Goal: Information Seeking & Learning: Learn about a topic

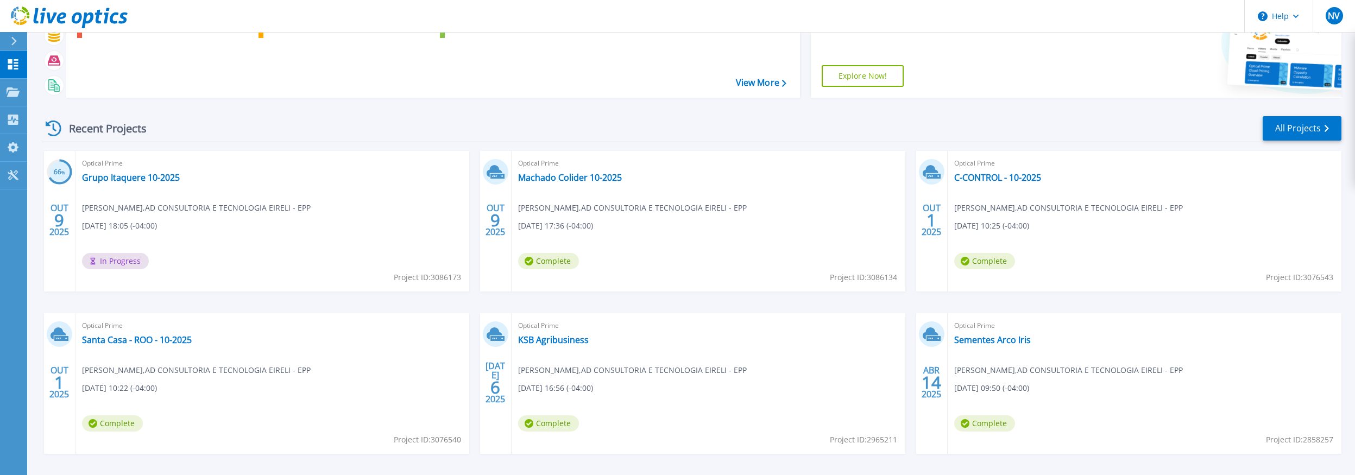
scroll to position [92, 0]
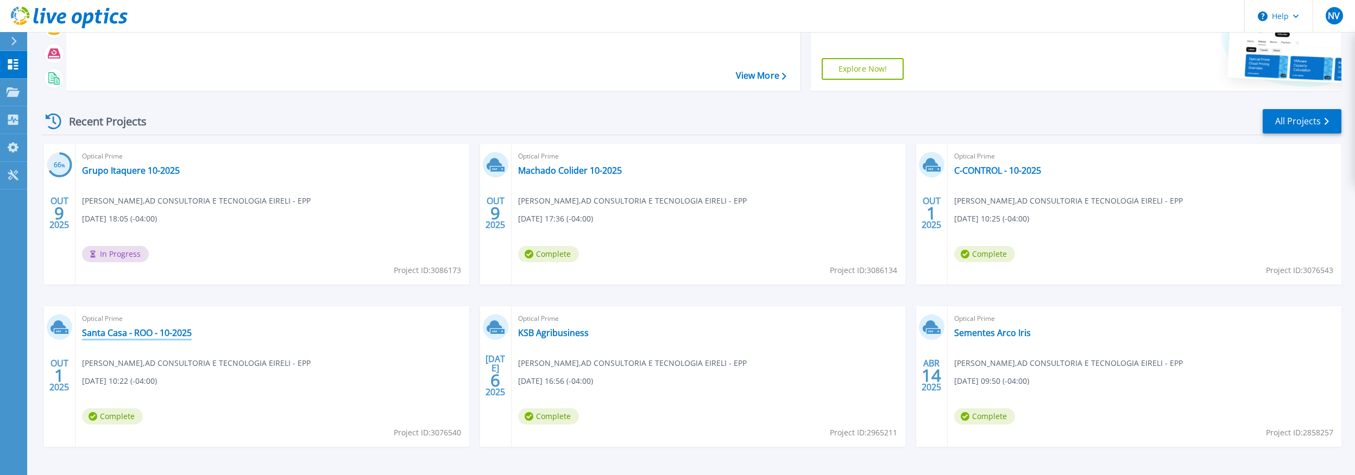
click at [159, 332] on link "Santa Casa - ROO - 10-2025" at bounding box center [137, 332] width 110 height 11
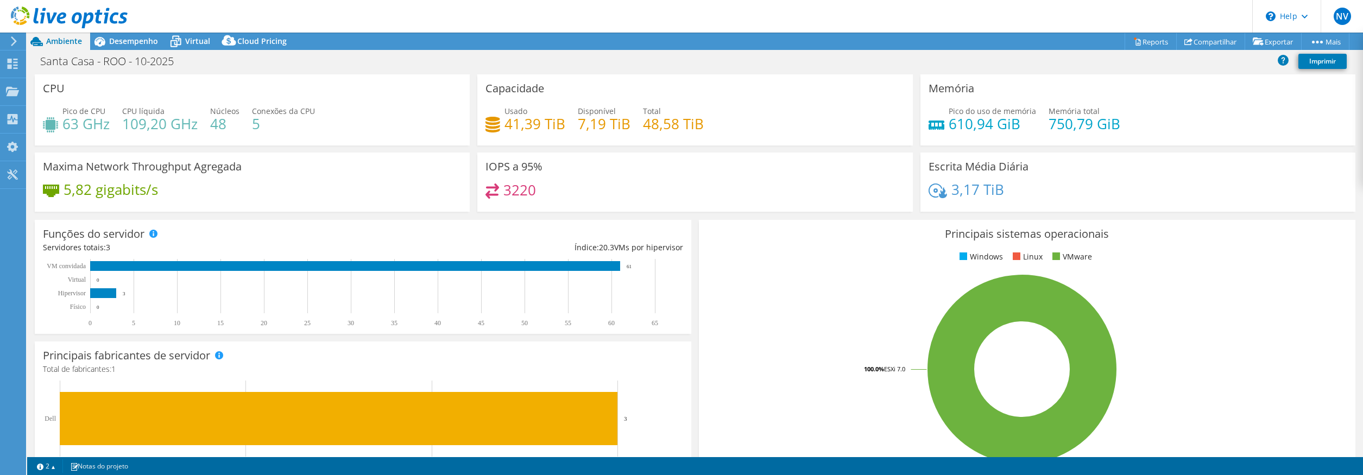
select select "USD"
click at [186, 49] on div "Virtual" at bounding box center [192, 41] width 52 height 17
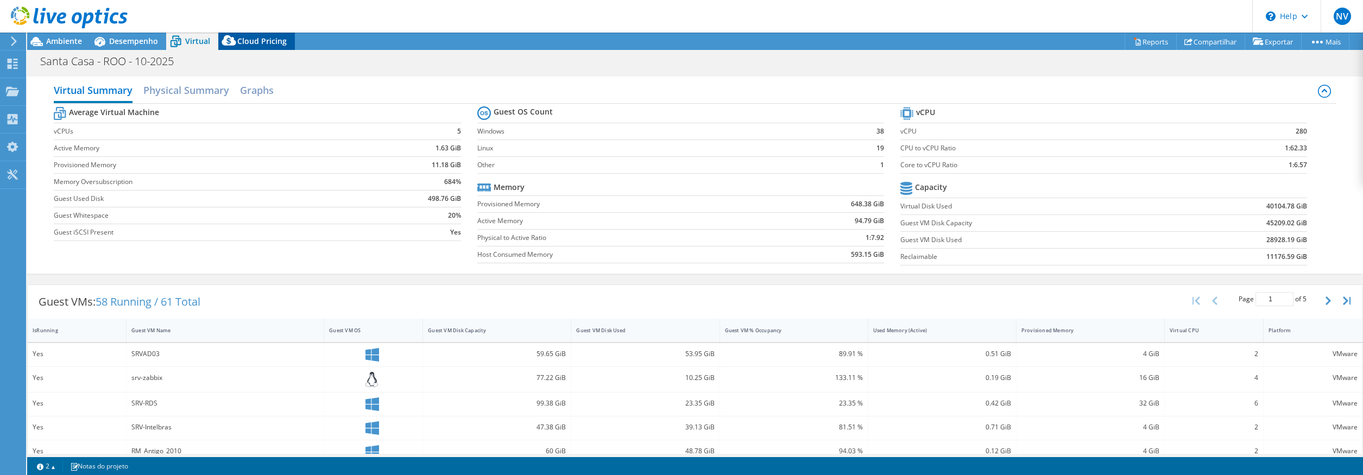
click at [248, 41] on span "Cloud Pricing" at bounding box center [261, 41] width 49 height 10
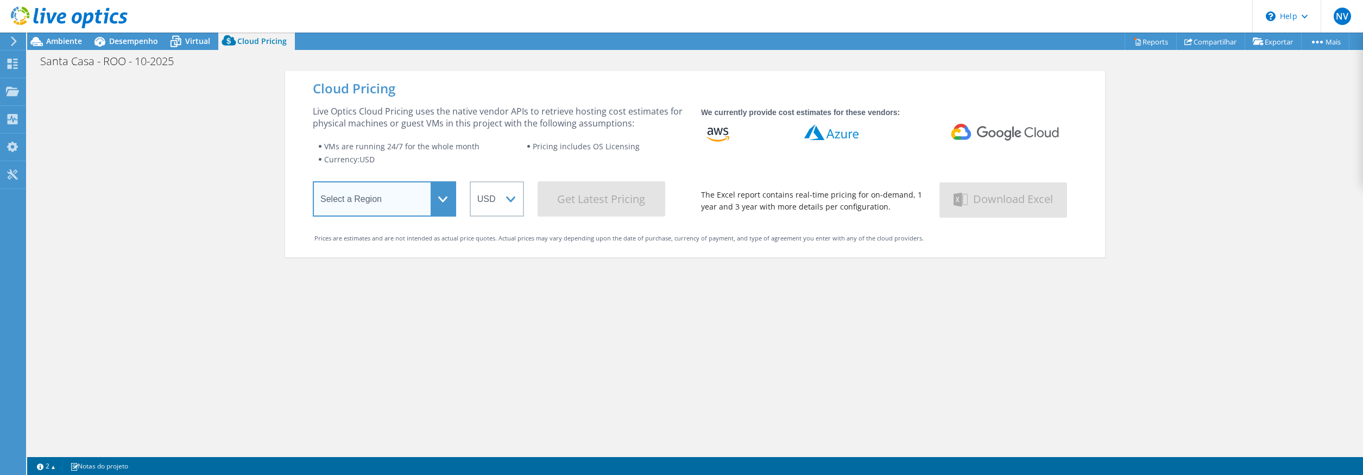
select select "SouthAmerica"
click option "[GEOGRAPHIC_DATA] ([GEOGRAPHIC_DATA])" at bounding box center [0, 0] width 0 height 0
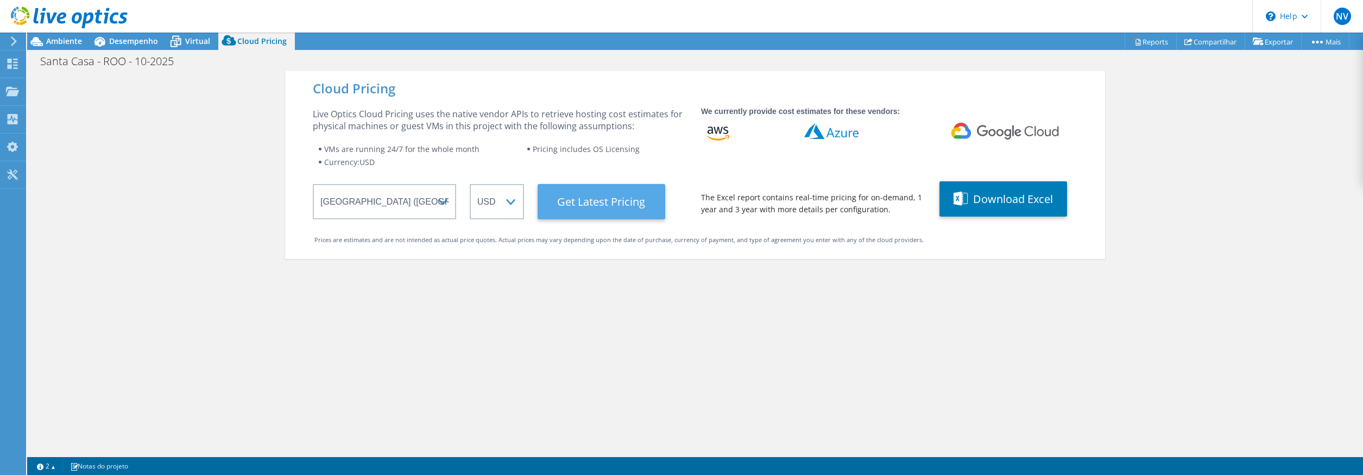
click at [581, 201] on Latest "Get Latest Pricing" at bounding box center [602, 201] width 128 height 35
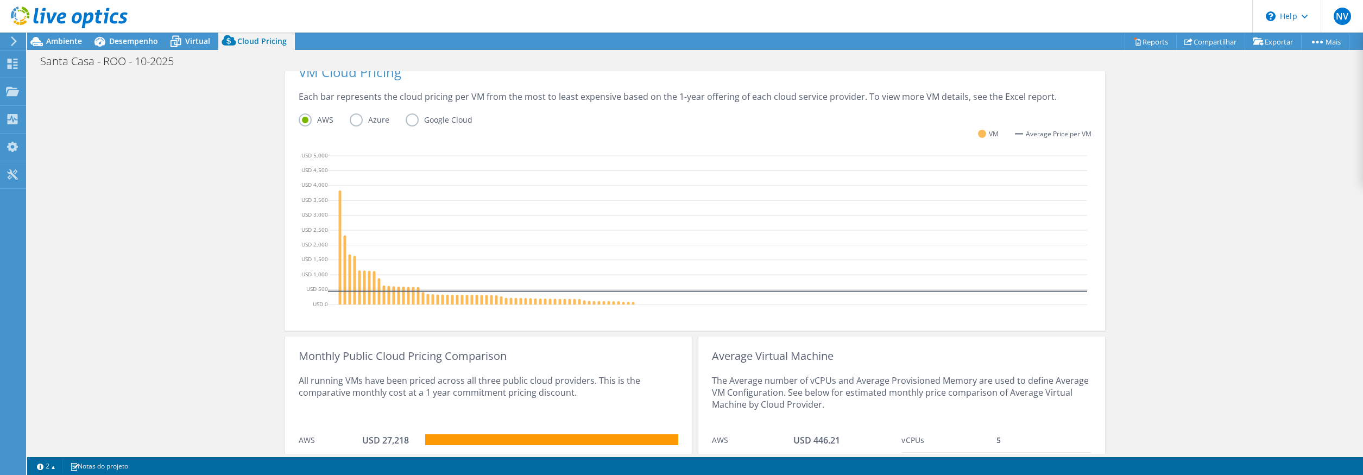
scroll to position [249, 0]
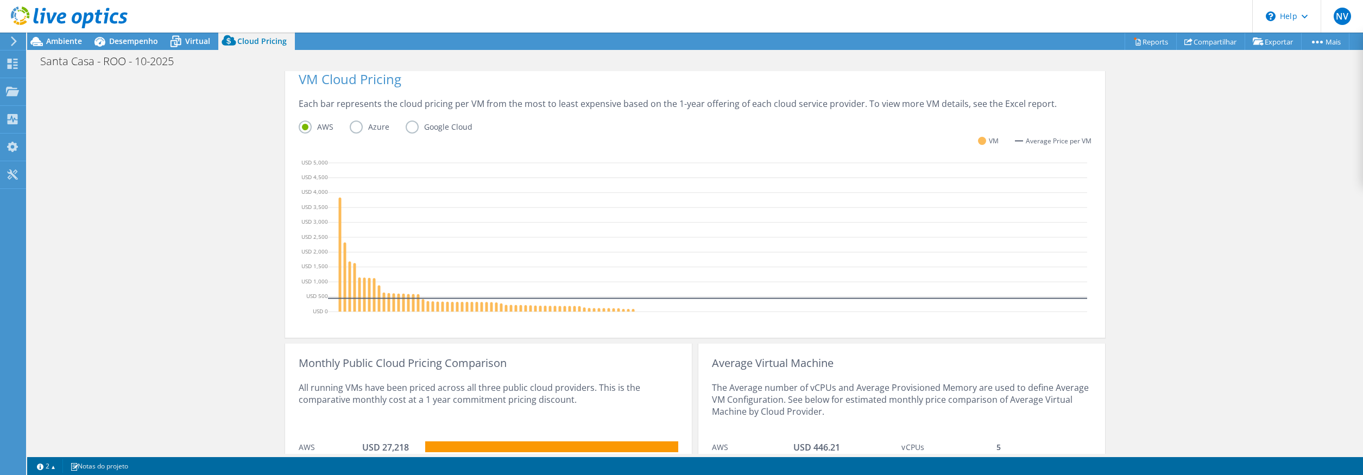
click at [354, 128] on label "Azure" at bounding box center [378, 127] width 56 height 13
click at [0, 0] on input "Azure" at bounding box center [0, 0] width 0 height 0
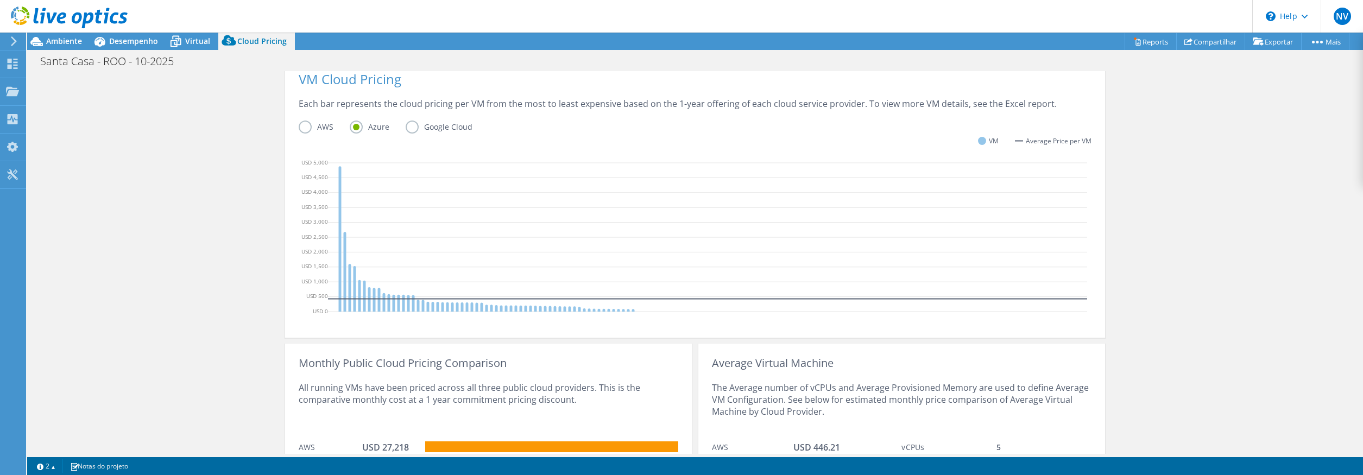
click at [408, 121] on div "VM Cloud Pricing Each bar represents the cloud pricing per VM from the most to …" at bounding box center [695, 199] width 820 height 278
click at [407, 121] on label "Google Cloud" at bounding box center [447, 127] width 83 height 13
click at [0, 0] on input "Google Cloud" at bounding box center [0, 0] width 0 height 0
click at [302, 121] on label "AWS" at bounding box center [324, 127] width 51 height 13
click at [0, 0] on input "AWS" at bounding box center [0, 0] width 0 height 0
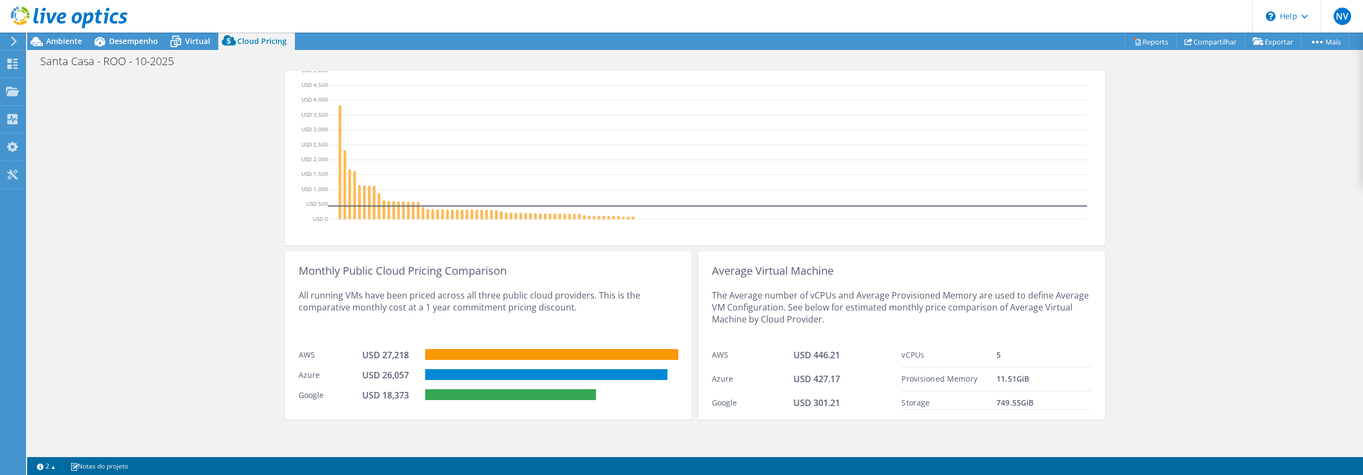
scroll to position [0, 0]
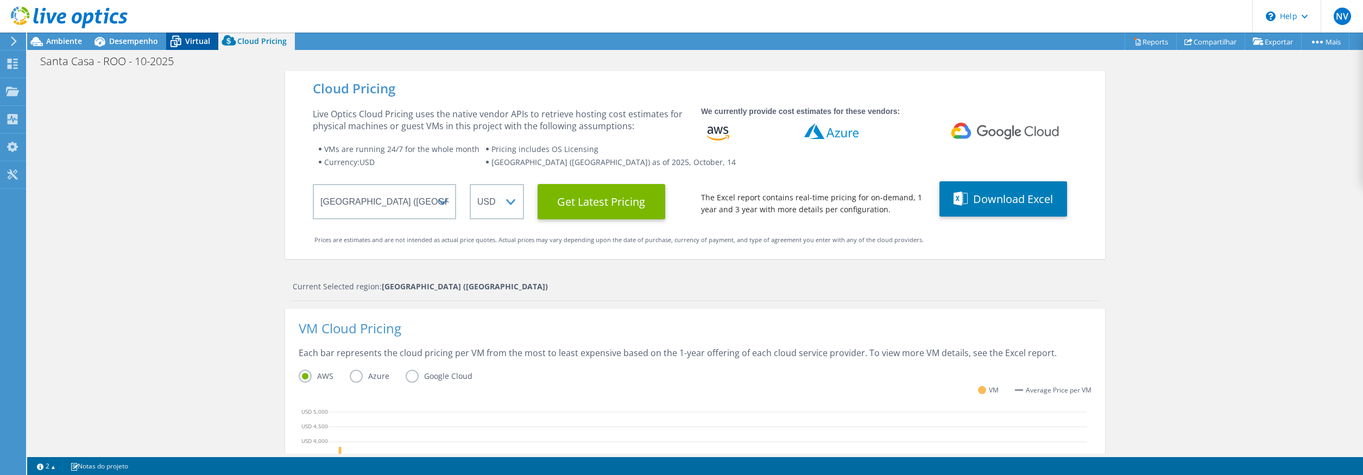
click at [198, 38] on span "Virtual" at bounding box center [197, 41] width 25 height 10
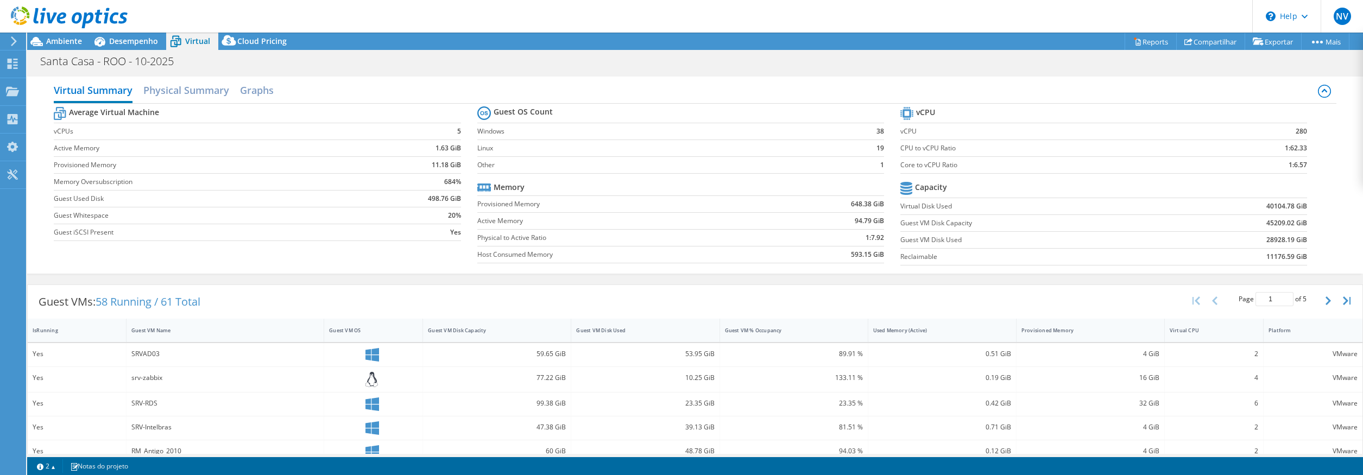
click at [572, 237] on label "Physical to Active Ratio" at bounding box center [621, 237] width 289 height 11
click at [191, 97] on h2 "Physical Summary" at bounding box center [186, 91] width 86 height 24
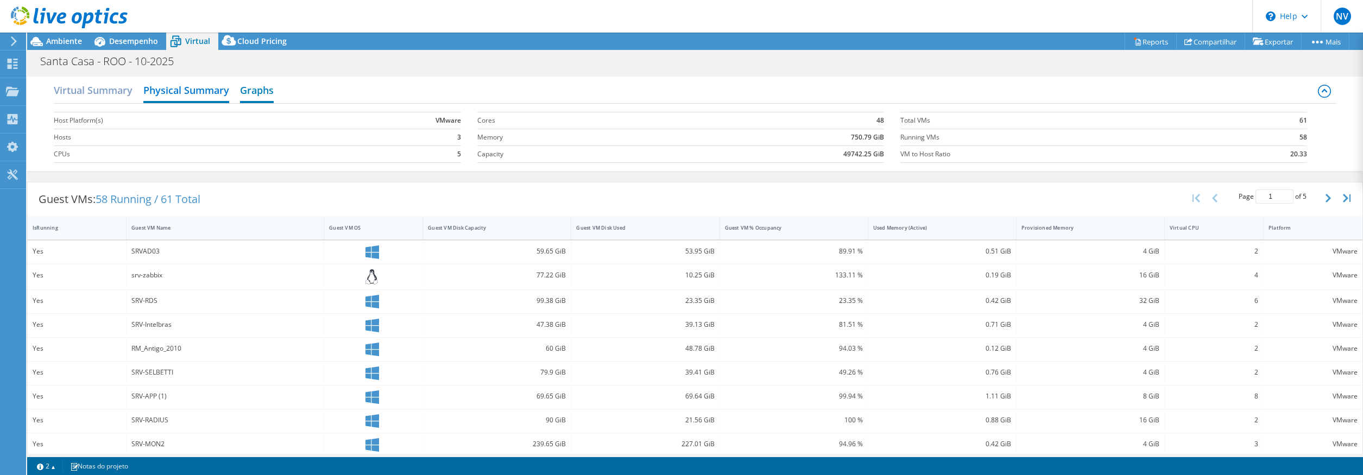
click at [259, 86] on h2 "Graphs" at bounding box center [257, 91] width 34 height 24
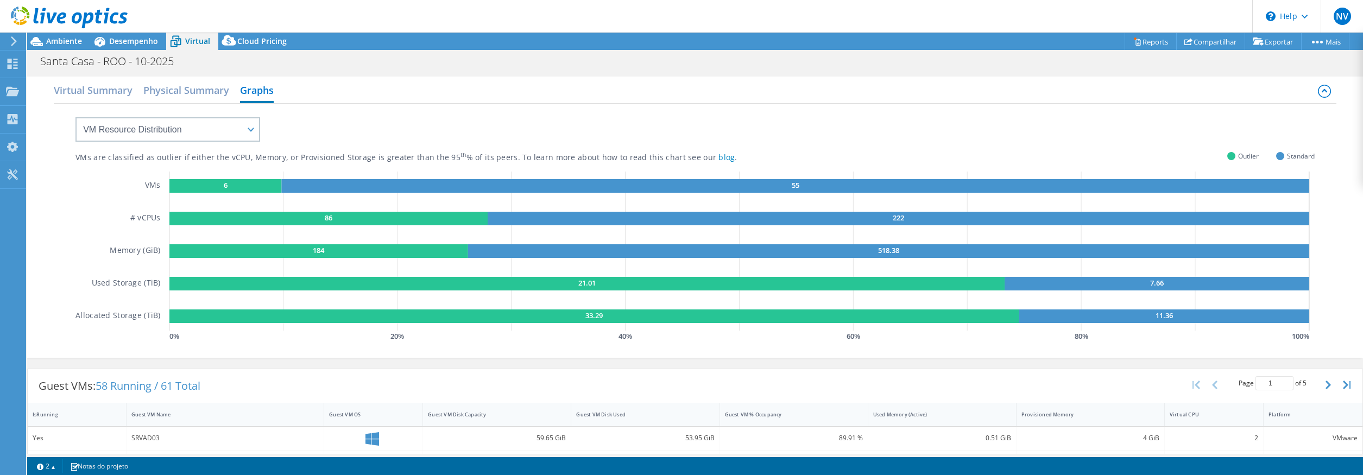
scroll to position [7, 0]
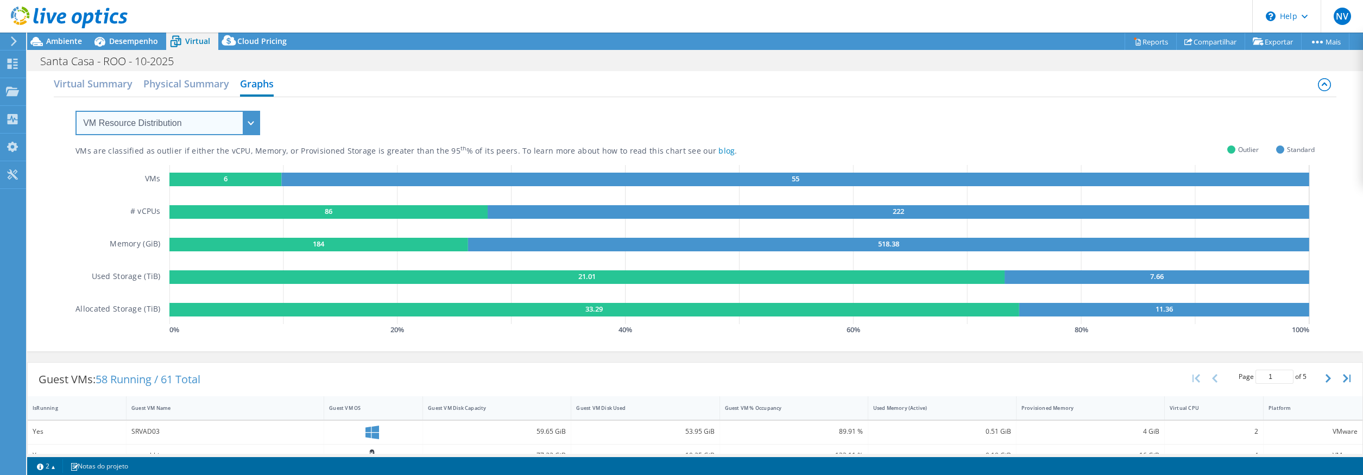
select select "Provisioning Contrast"
click option "Provisioning Contrast" at bounding box center [0, 0] width 0 height 0
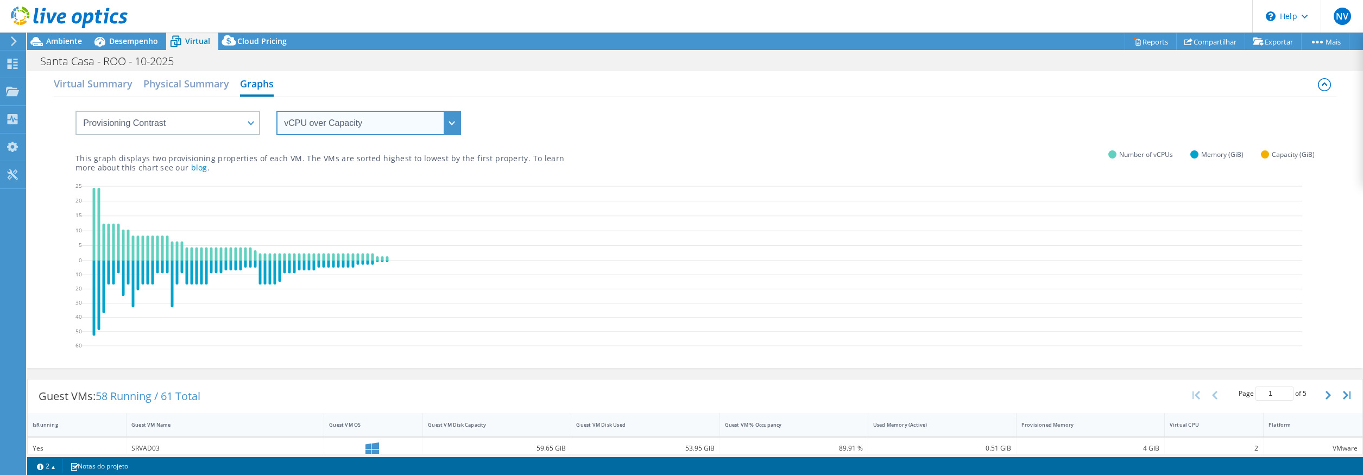
click option "vCPU over Capacity" at bounding box center [0, 0] width 0 height 0
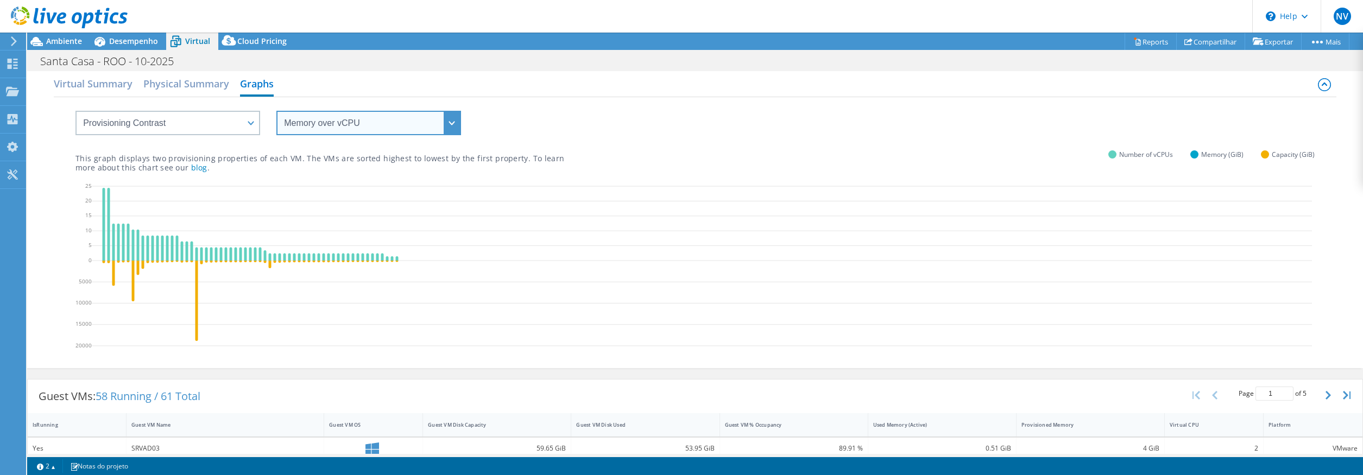
click option "Memory over vCPU" at bounding box center [0, 0] width 0 height 0
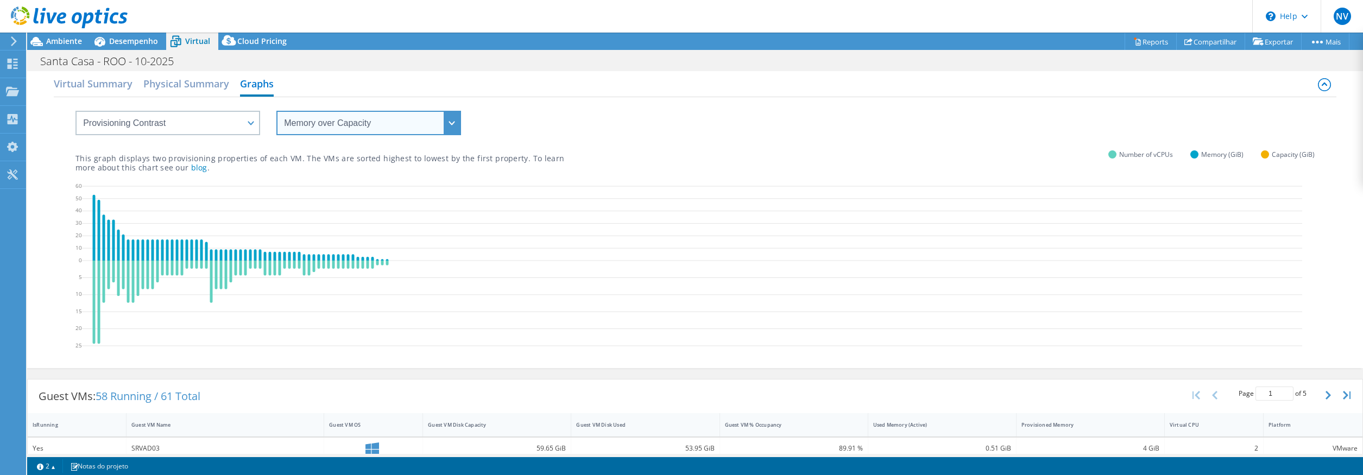
click option "Memory over Capacity" at bounding box center [0, 0] width 0 height 0
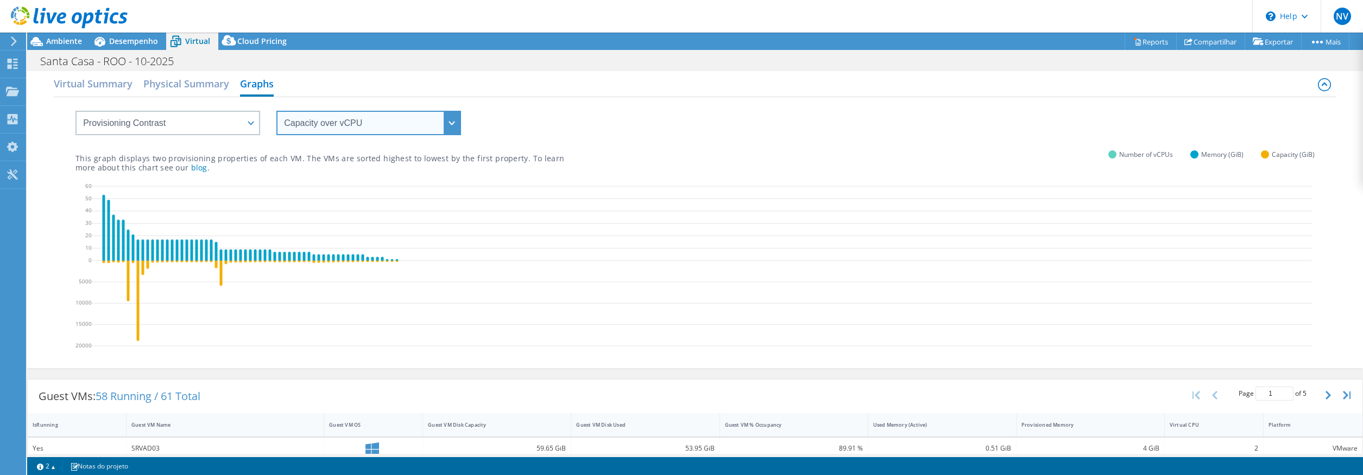
click option "Capacity over vCPU" at bounding box center [0, 0] width 0 height 0
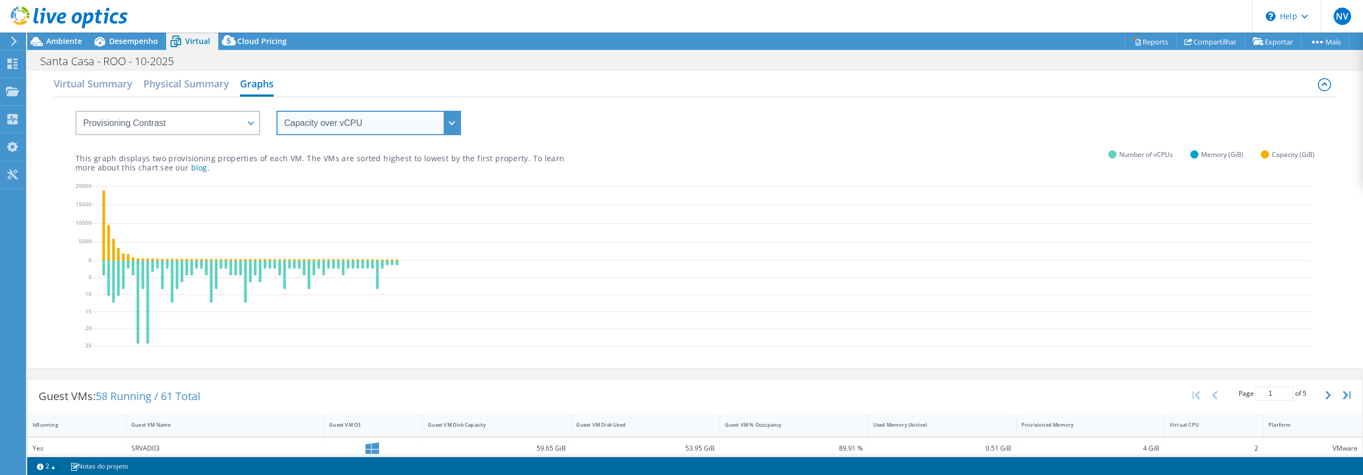
select select "Capacity over Memory"
click option "Capacity over Memory" at bounding box center [0, 0] width 0 height 0
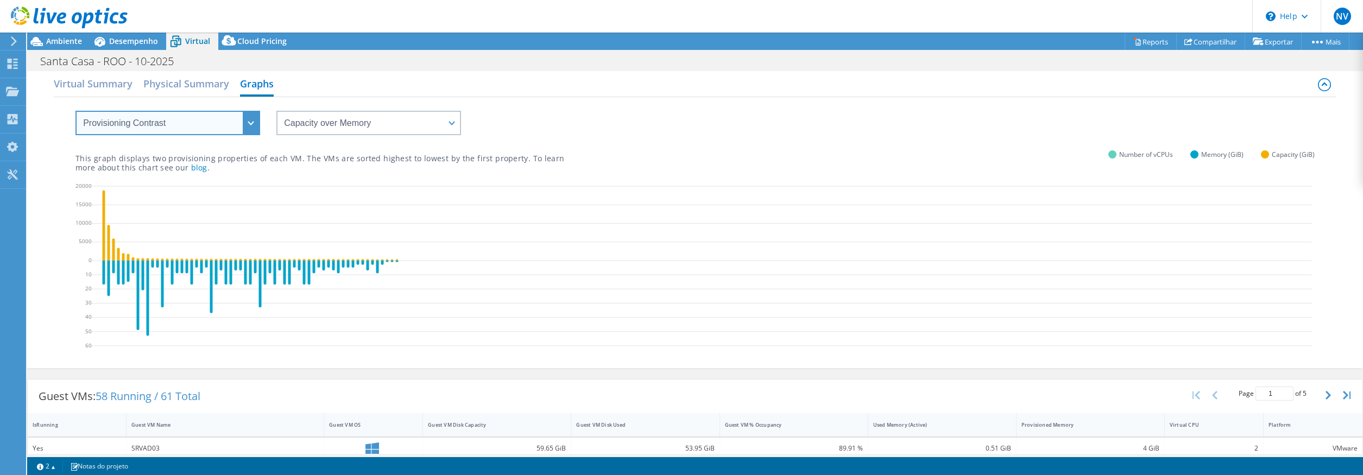
select select "Over Provisioning"
click option "Over Provisioning" at bounding box center [0, 0] width 0 height 0
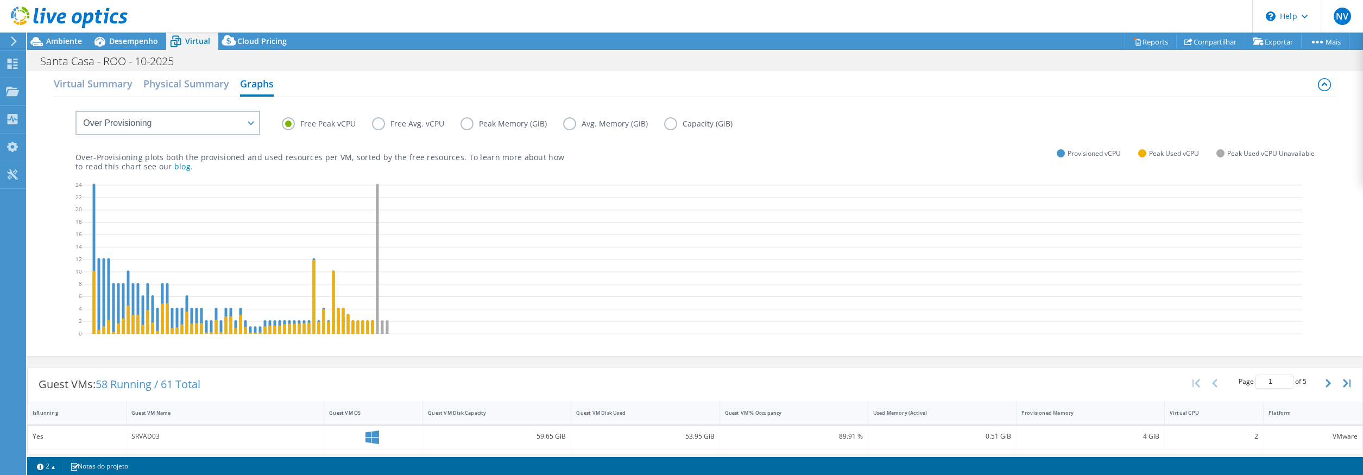
click at [391, 121] on label "Free Avg. vCPU" at bounding box center [416, 123] width 88 height 13
click at [0, 0] on input "Free Avg. vCPU" at bounding box center [0, 0] width 0 height 0
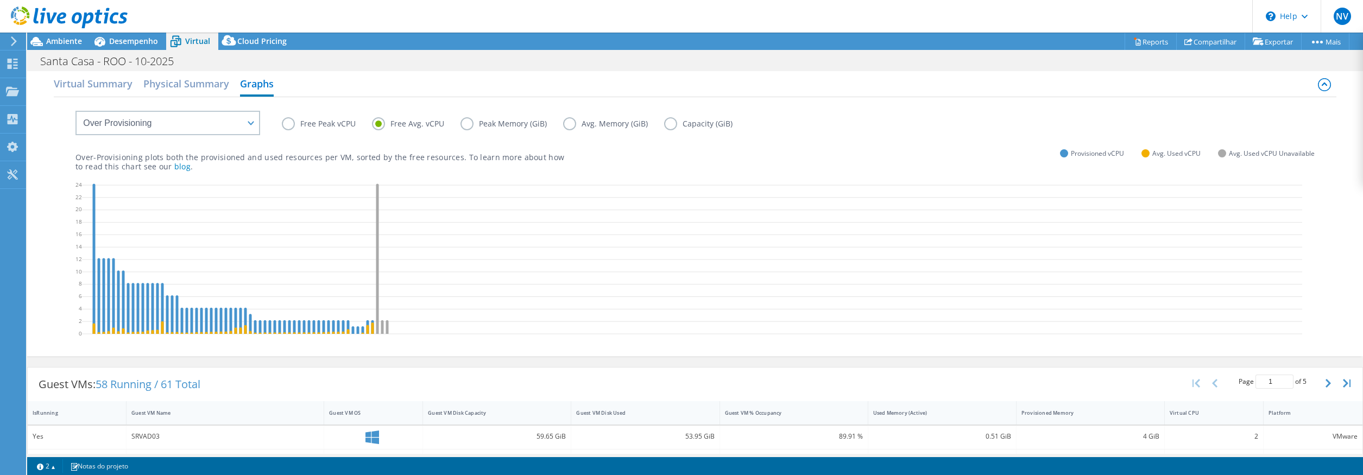
click at [494, 118] on label "Peak Memory (GiB)" at bounding box center [511, 123] width 103 height 13
click at [0, 0] on input "Peak Memory (GiB)" at bounding box center [0, 0] width 0 height 0
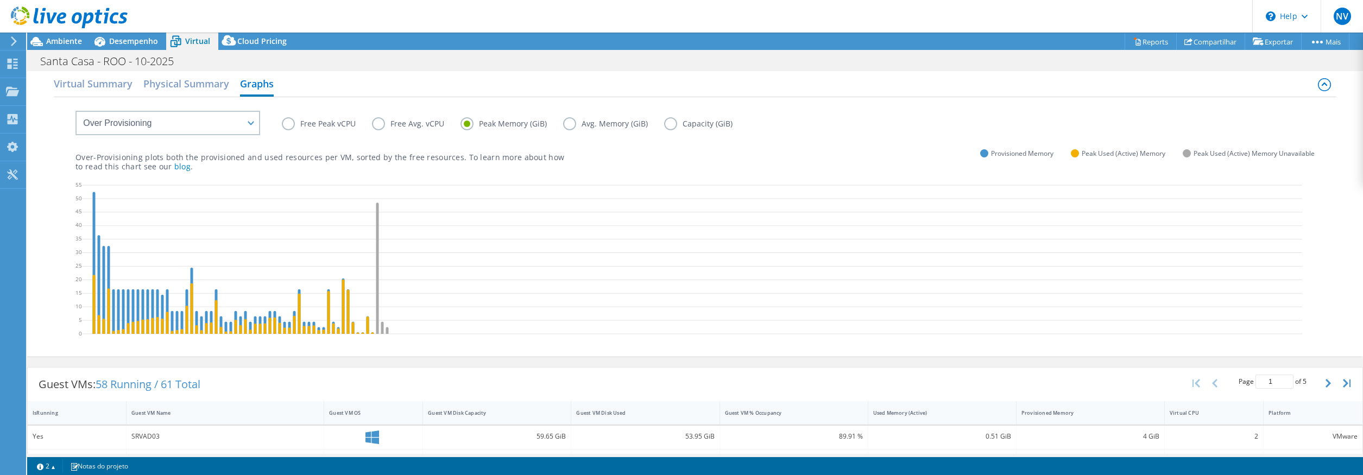
click at [604, 123] on label "Avg. Memory (GiB)" at bounding box center [613, 123] width 101 height 13
click at [0, 0] on input "Avg. Memory (GiB)" at bounding box center [0, 0] width 0 height 0
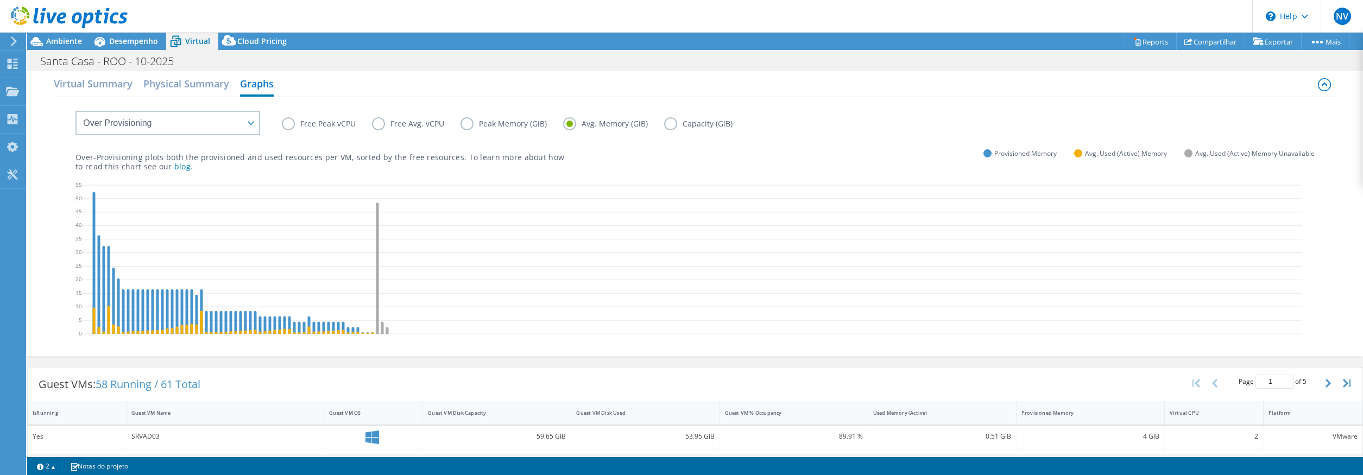
click at [672, 122] on label "Capacity (GiB)" at bounding box center [706, 123] width 85 height 13
click at [0, 0] on input "Capacity (GiB)" at bounding box center [0, 0] width 0 height 0
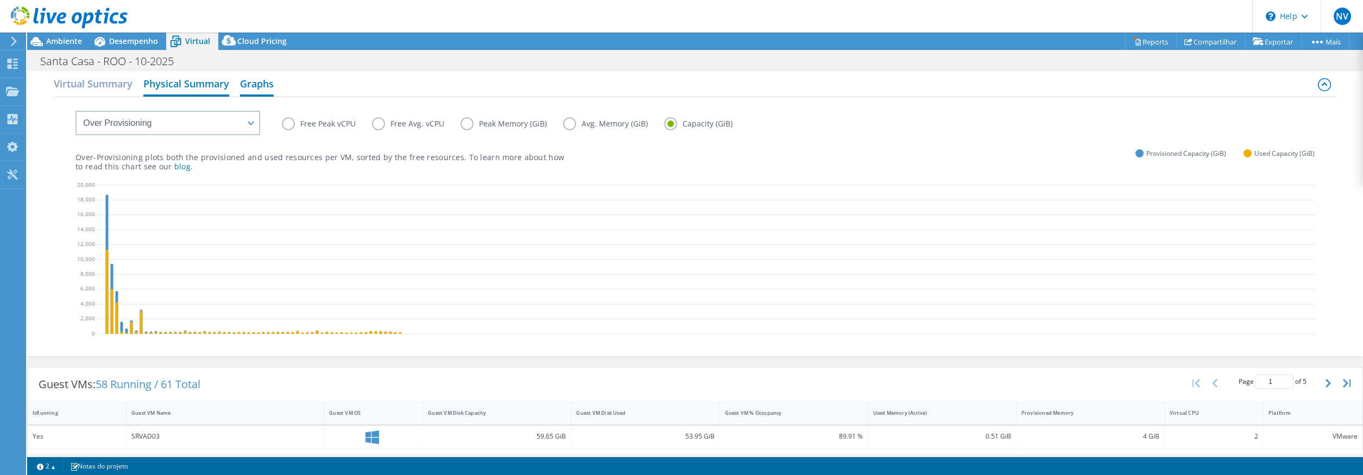
click at [147, 81] on h2 "Physical Summary" at bounding box center [186, 85] width 86 height 24
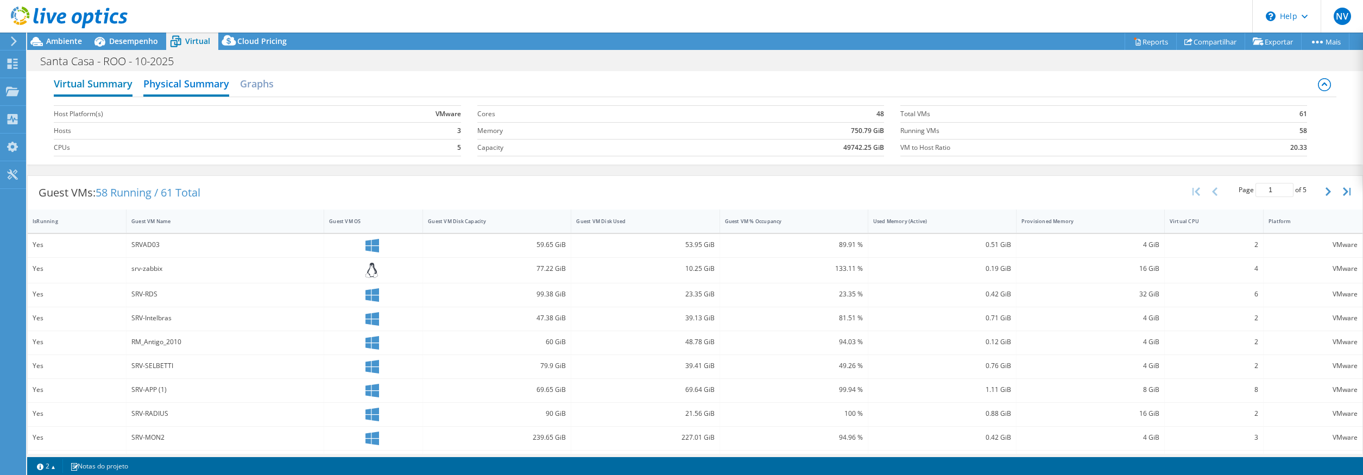
click at [98, 86] on h2 "Virtual Summary" at bounding box center [93, 85] width 79 height 24
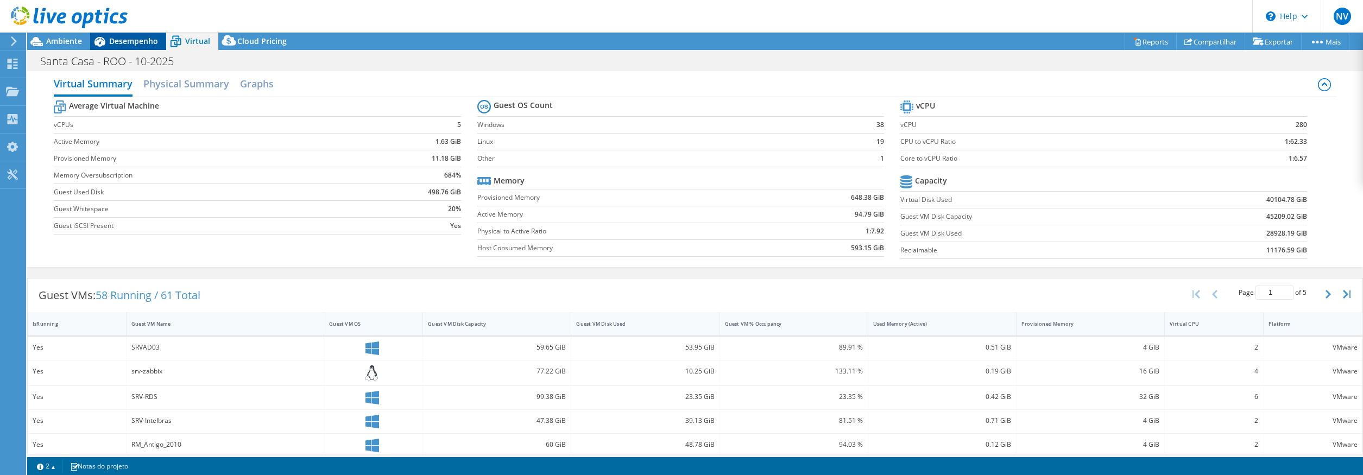
click at [119, 38] on span "Desempenho" at bounding box center [133, 41] width 49 height 10
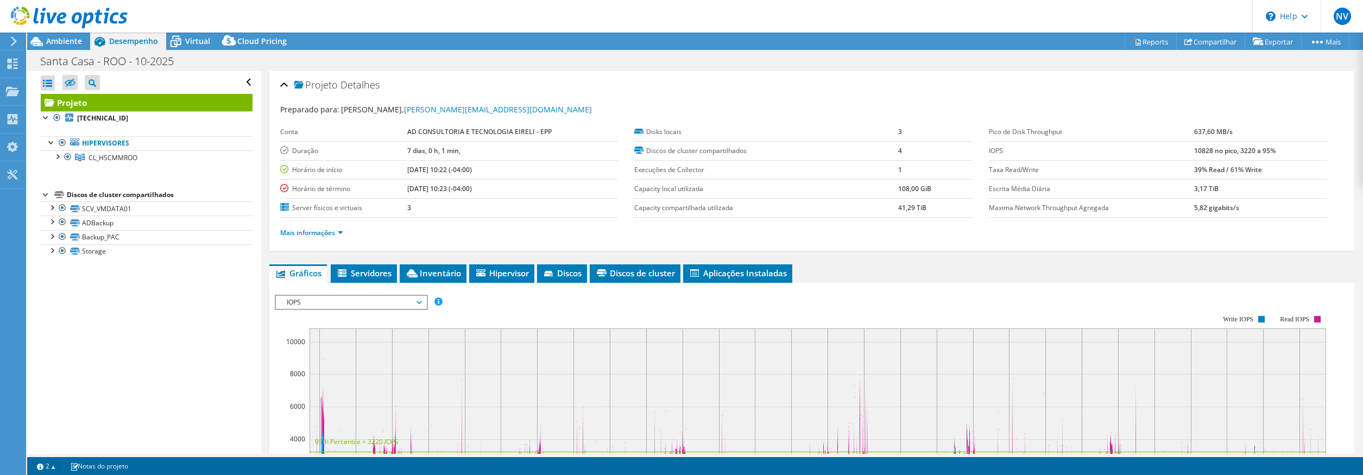
scroll to position [0, 0]
